Goal: Transaction & Acquisition: Purchase product/service

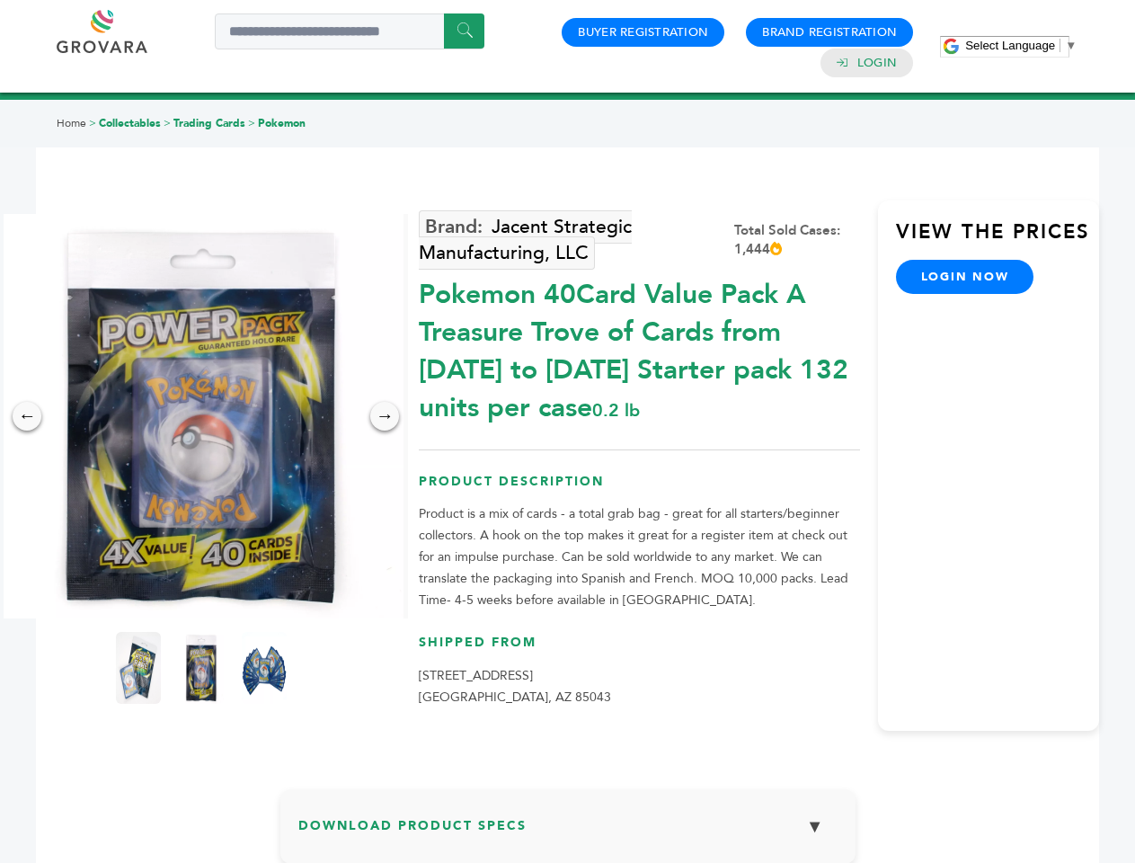
click at [1021, 45] on span "Select Language" at bounding box center [1010, 45] width 90 height 13
click at [201, 416] on img at bounding box center [201, 416] width 404 height 404
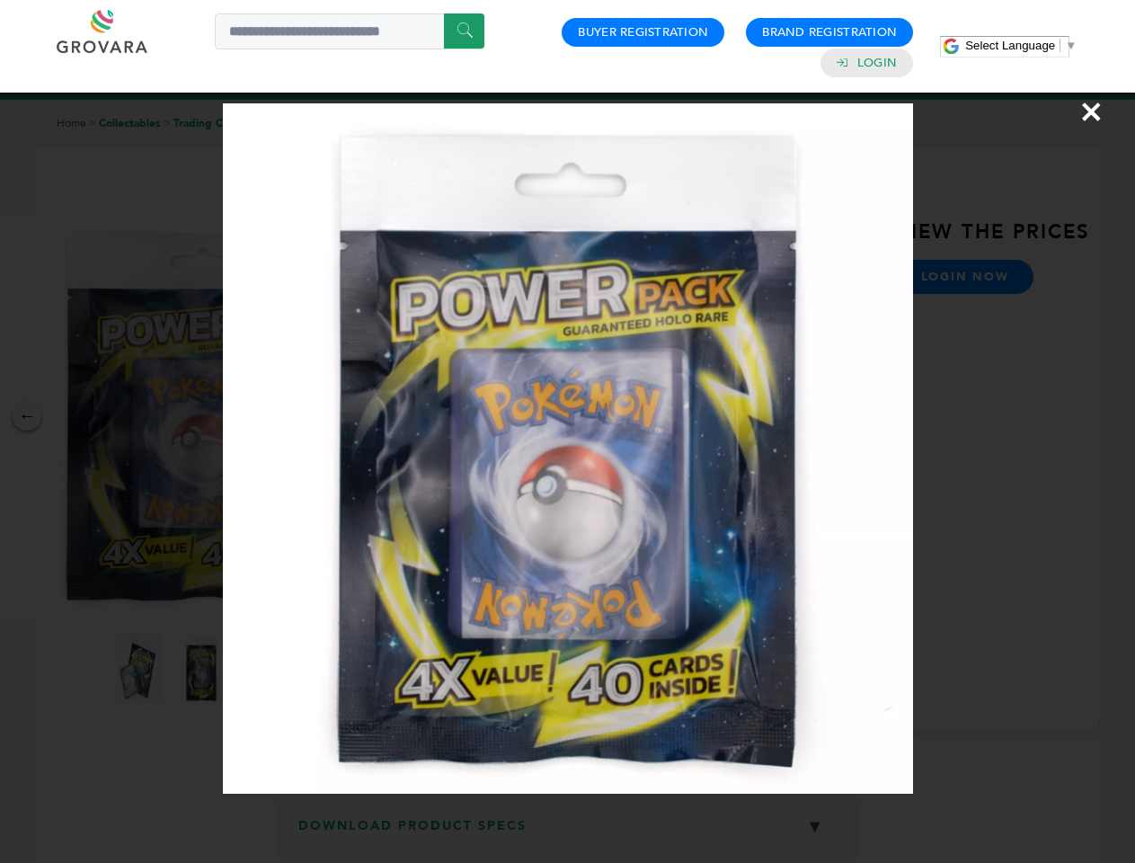
click at [27, 416] on div "×" at bounding box center [567, 431] width 1135 height 863
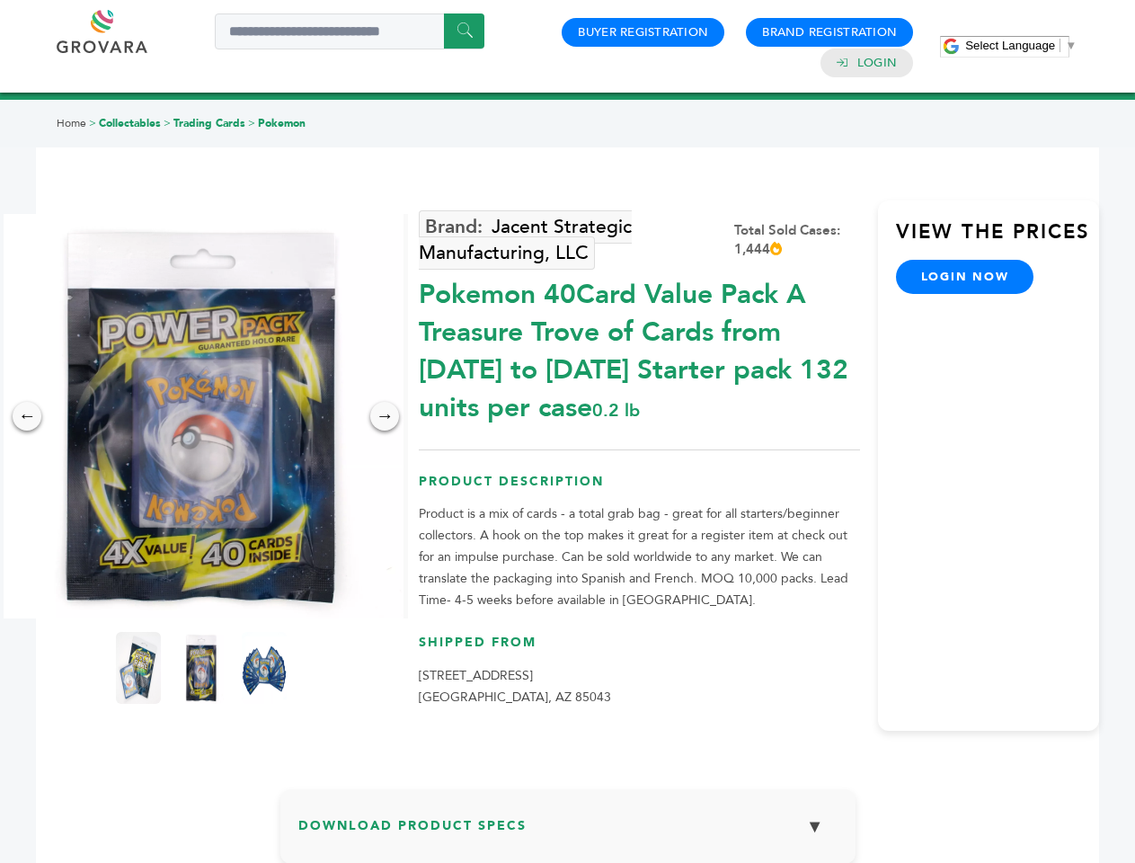
click at [385, 416] on div "→" at bounding box center [384, 416] width 29 height 29
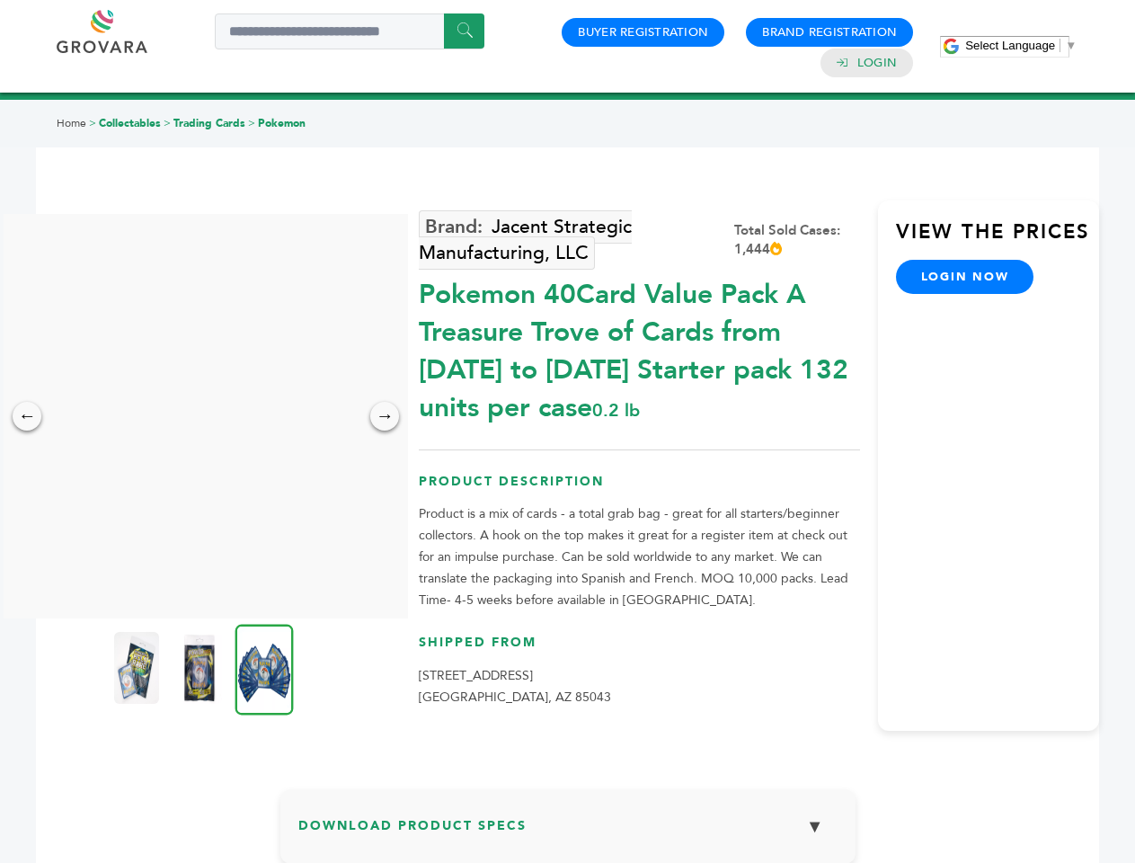
click at [138, 668] on img at bounding box center [136, 668] width 45 height 72
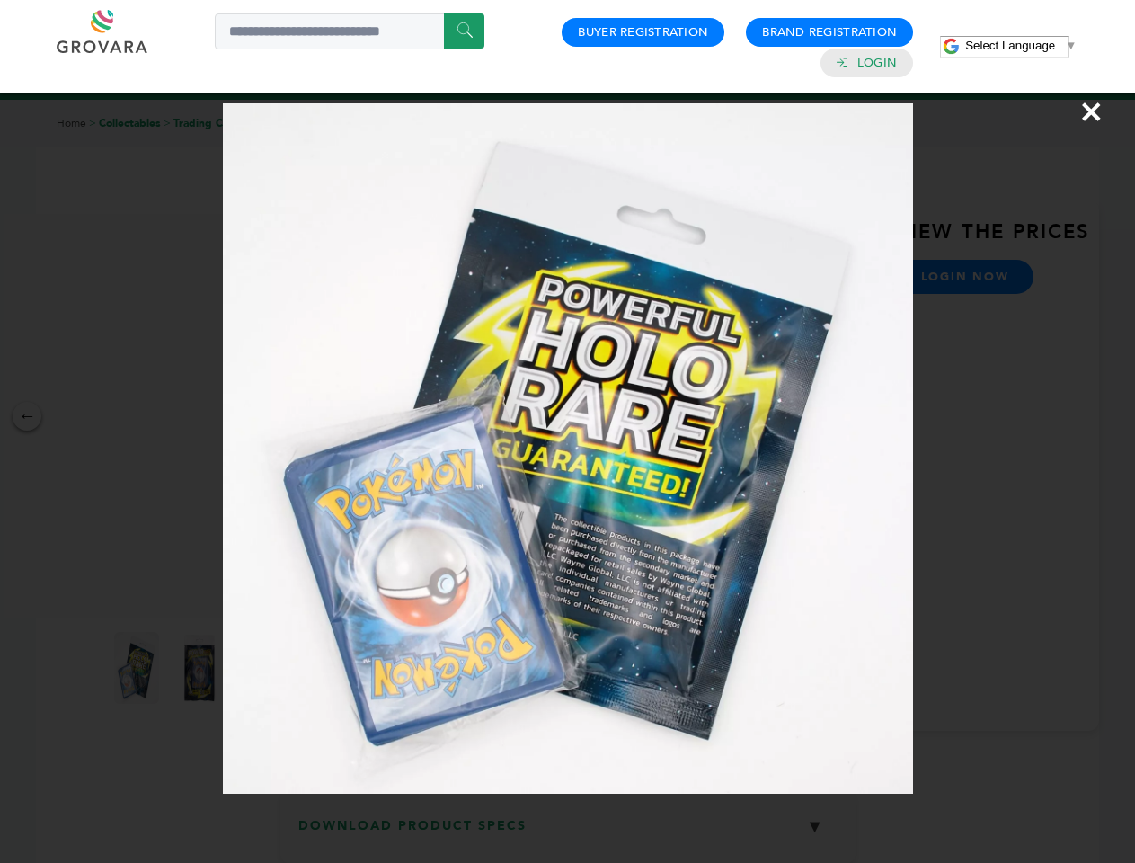
click at [201, 668] on div "×" at bounding box center [567, 431] width 1135 height 863
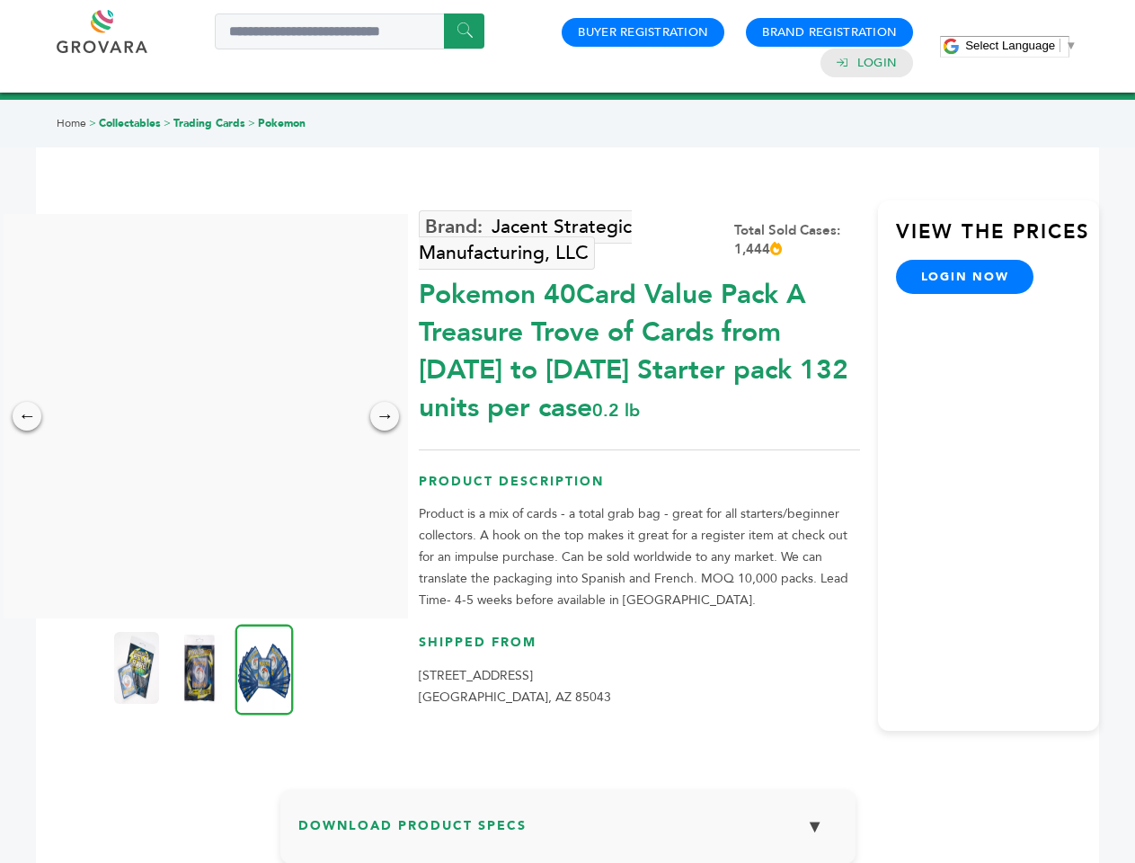
click at [264, 668] on img at bounding box center [264, 669] width 58 height 91
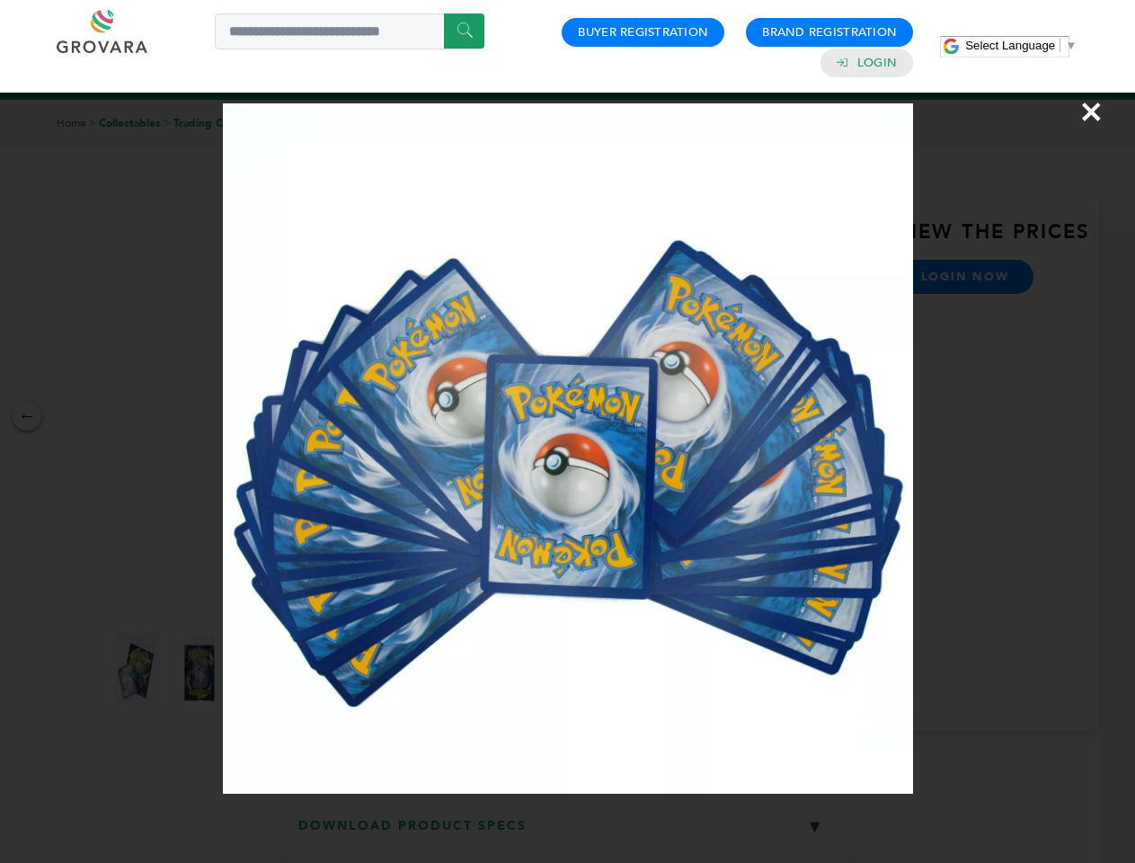
click at [568, 833] on div "×" at bounding box center [567, 431] width 1135 height 863
